Goal: Find specific page/section: Find specific page/section

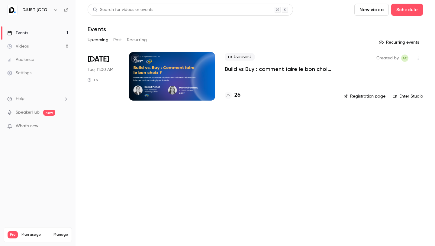
click at [236, 94] on h4 "26" at bounding box center [238, 95] width 6 height 8
click at [237, 93] on h4 "26" at bounding box center [238, 95] width 6 height 8
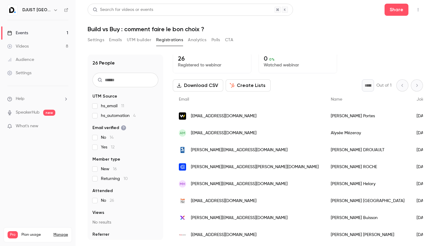
scroll to position [5, 0]
